Goal: Find specific page/section: Find specific page/section

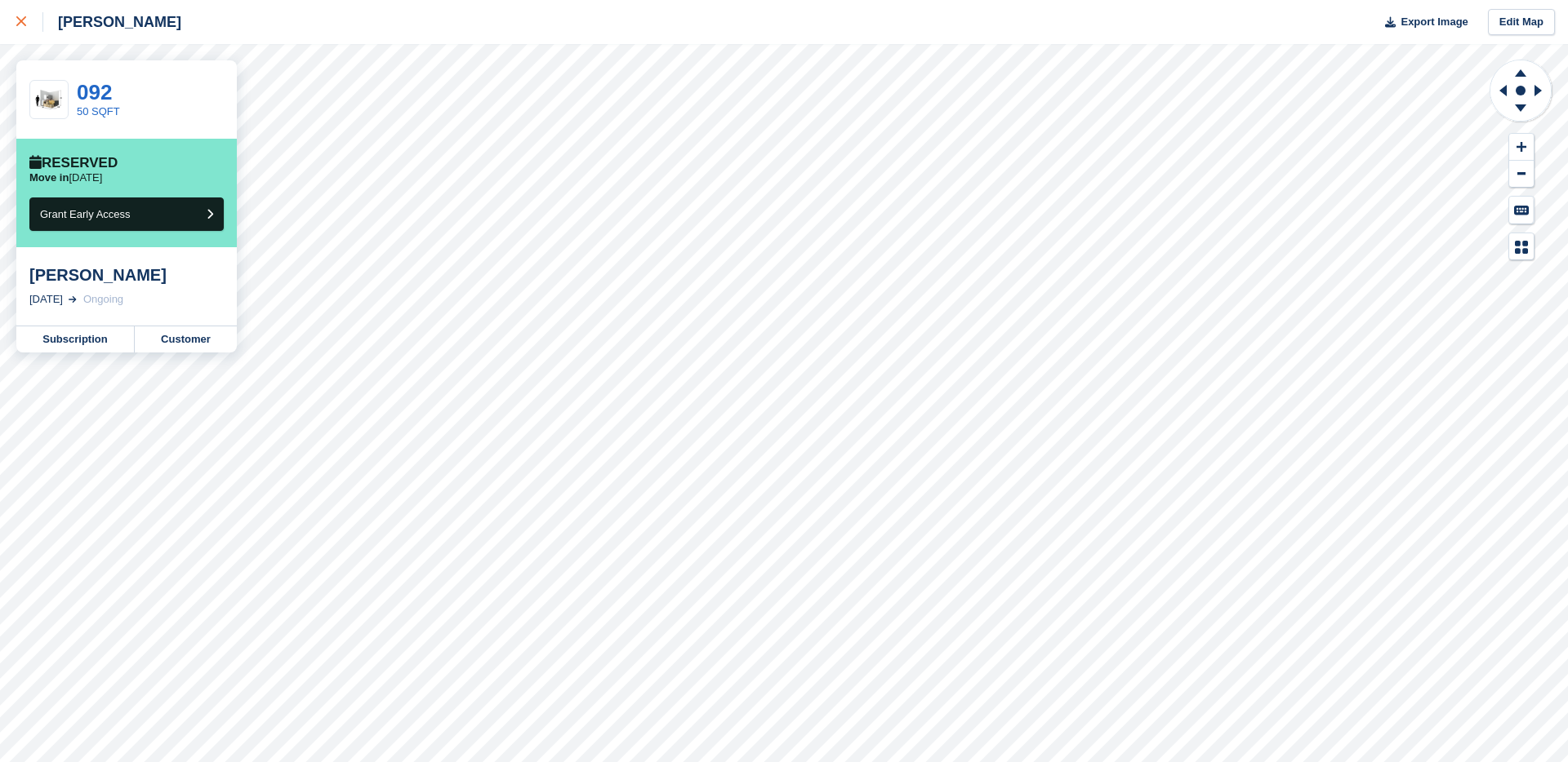
click at [19, 24] on icon at bounding box center [21, 21] width 10 height 10
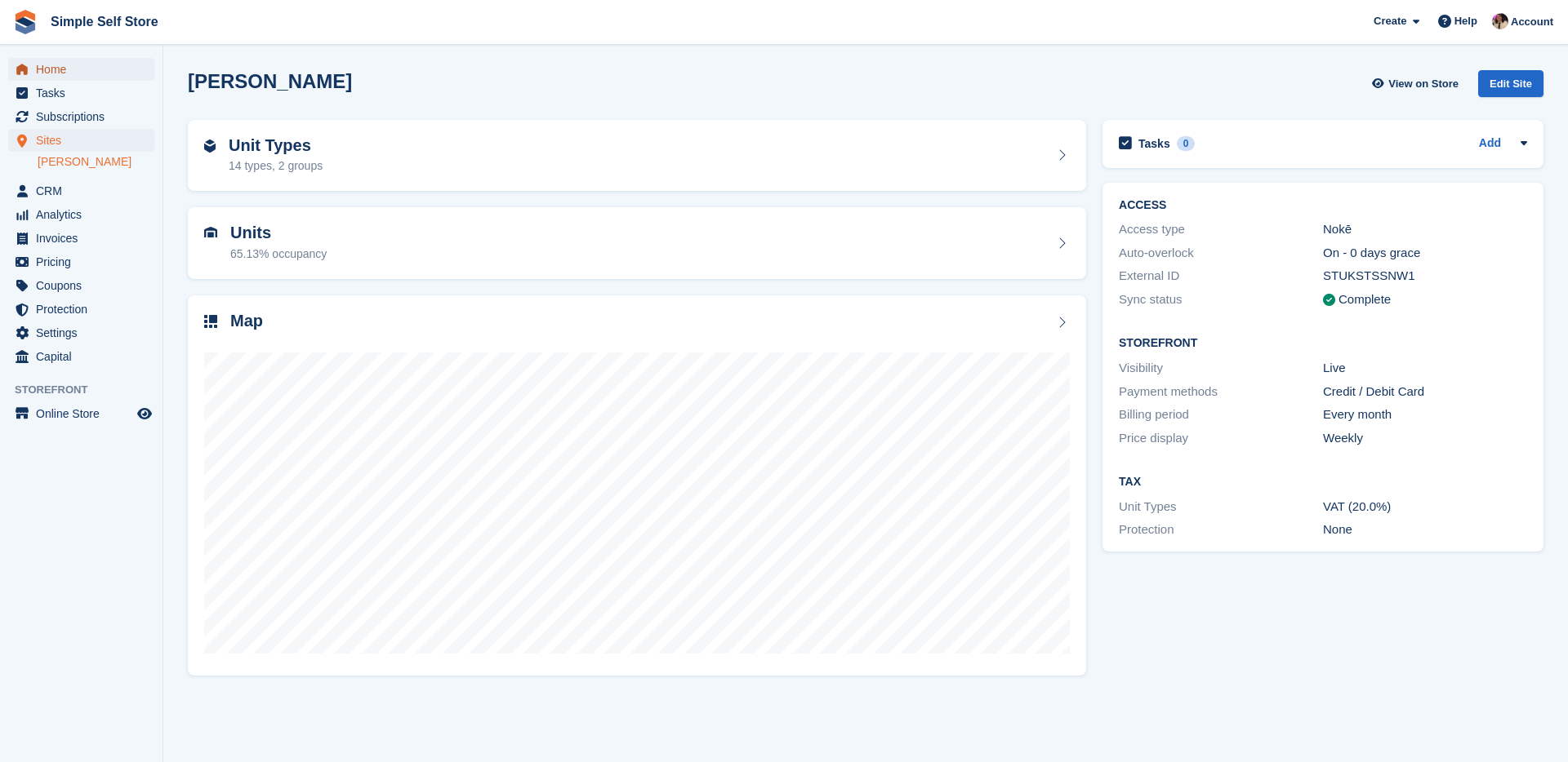
click at [89, 73] on span "Home" at bounding box center [85, 69] width 98 height 23
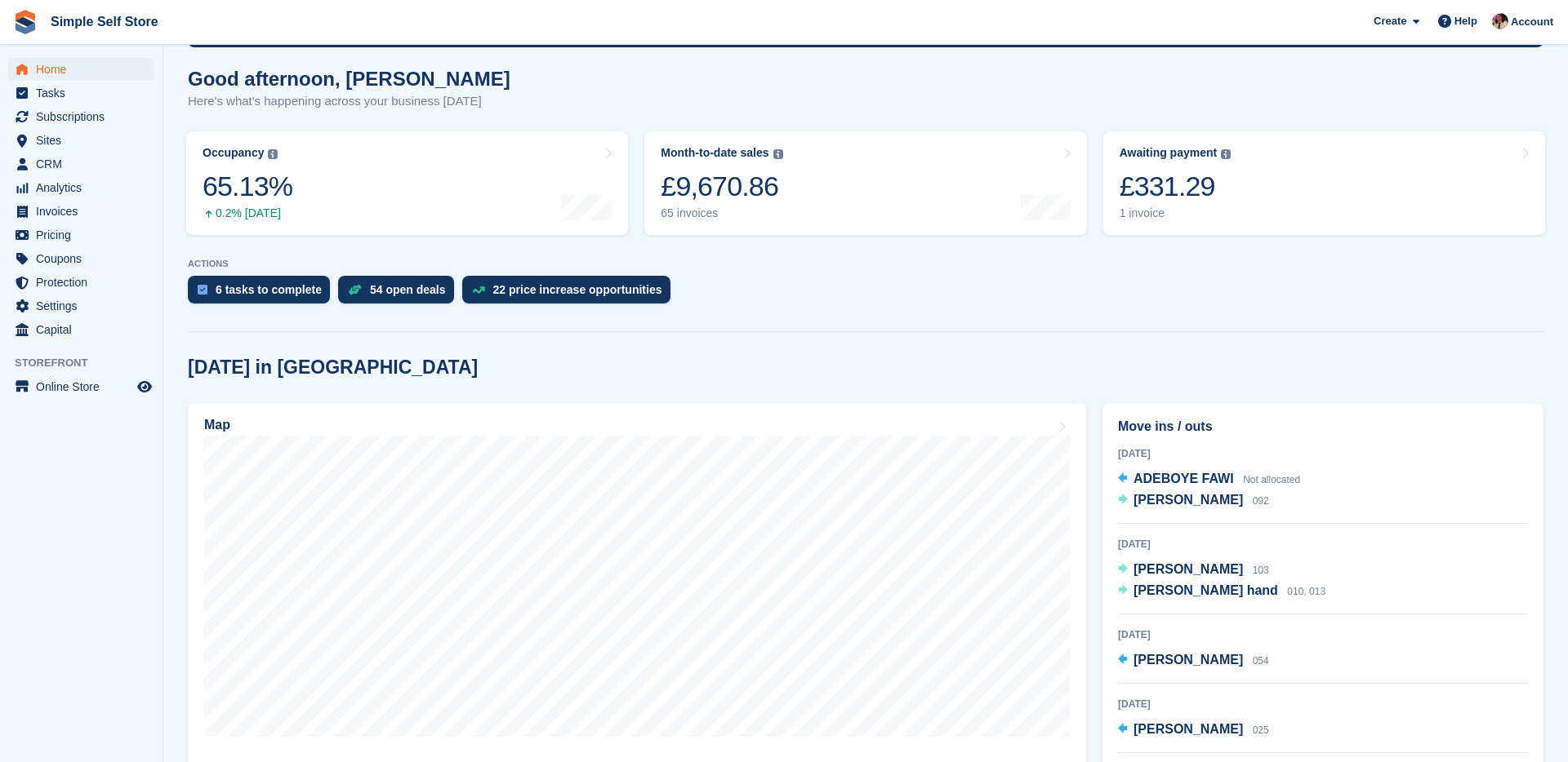
scroll to position [135, 0]
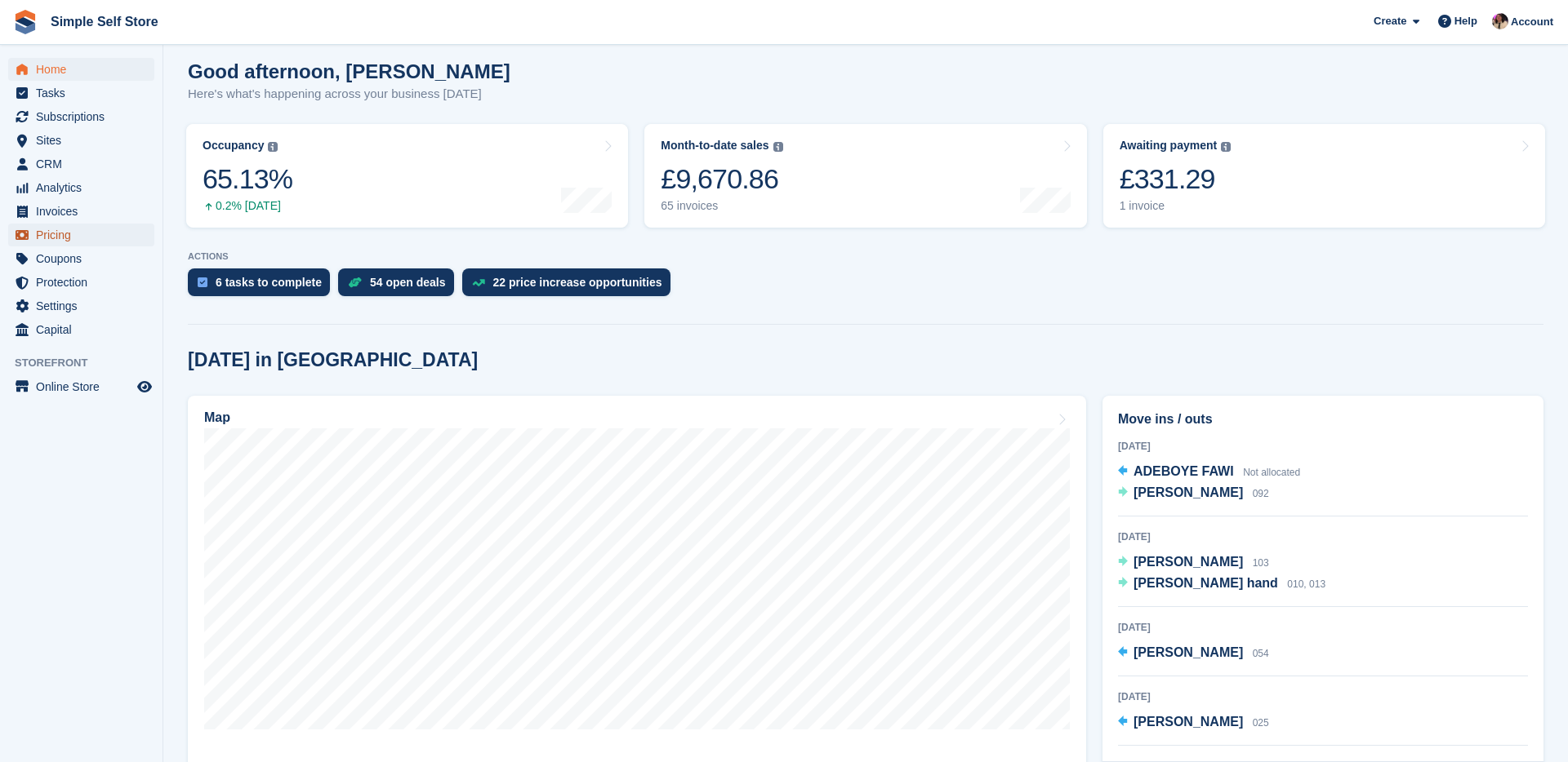
click at [79, 243] on span "Pricing" at bounding box center [85, 235] width 98 height 23
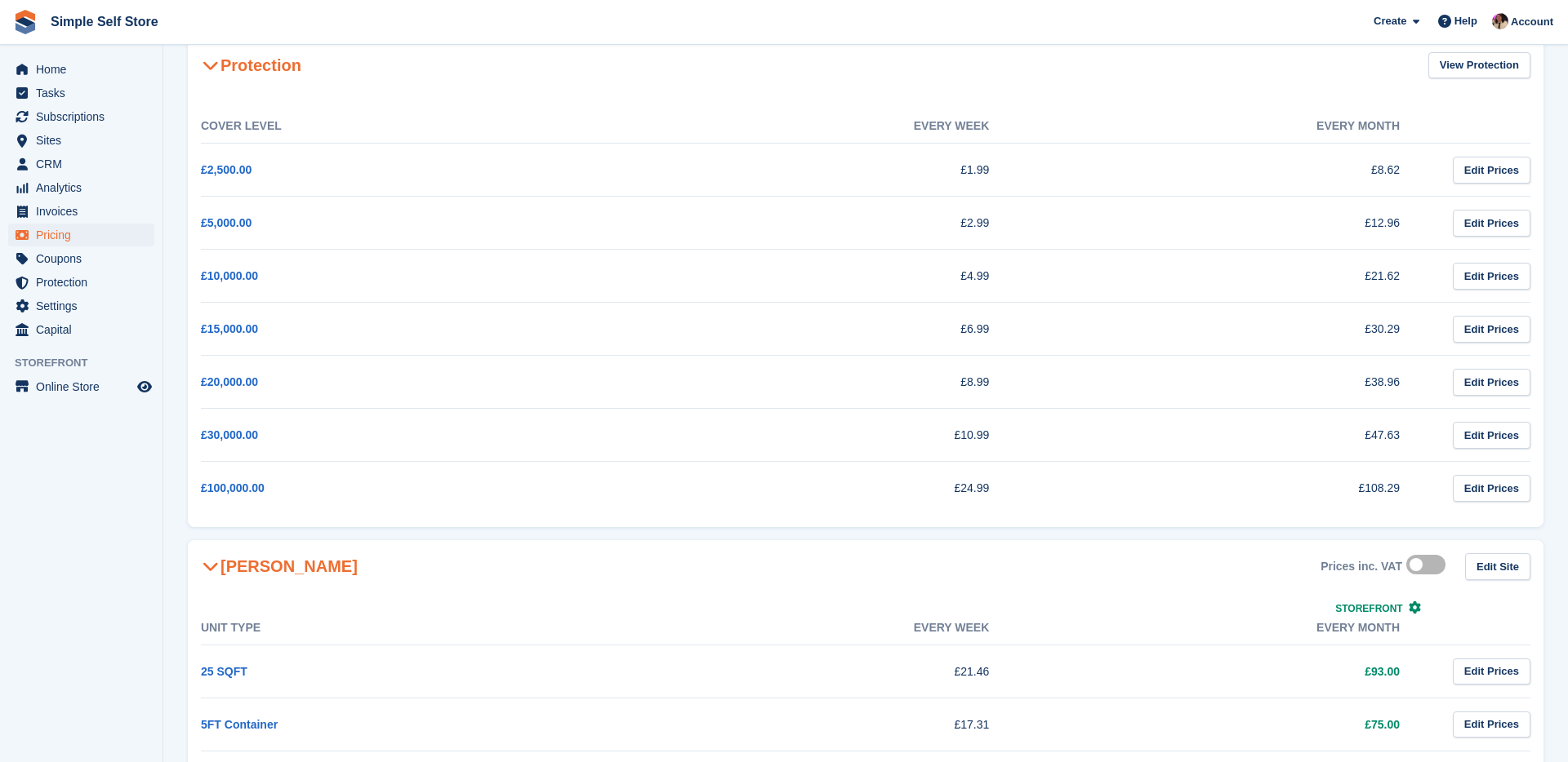
scroll to position [101, 0]
